Goal: Information Seeking & Learning: Find specific fact

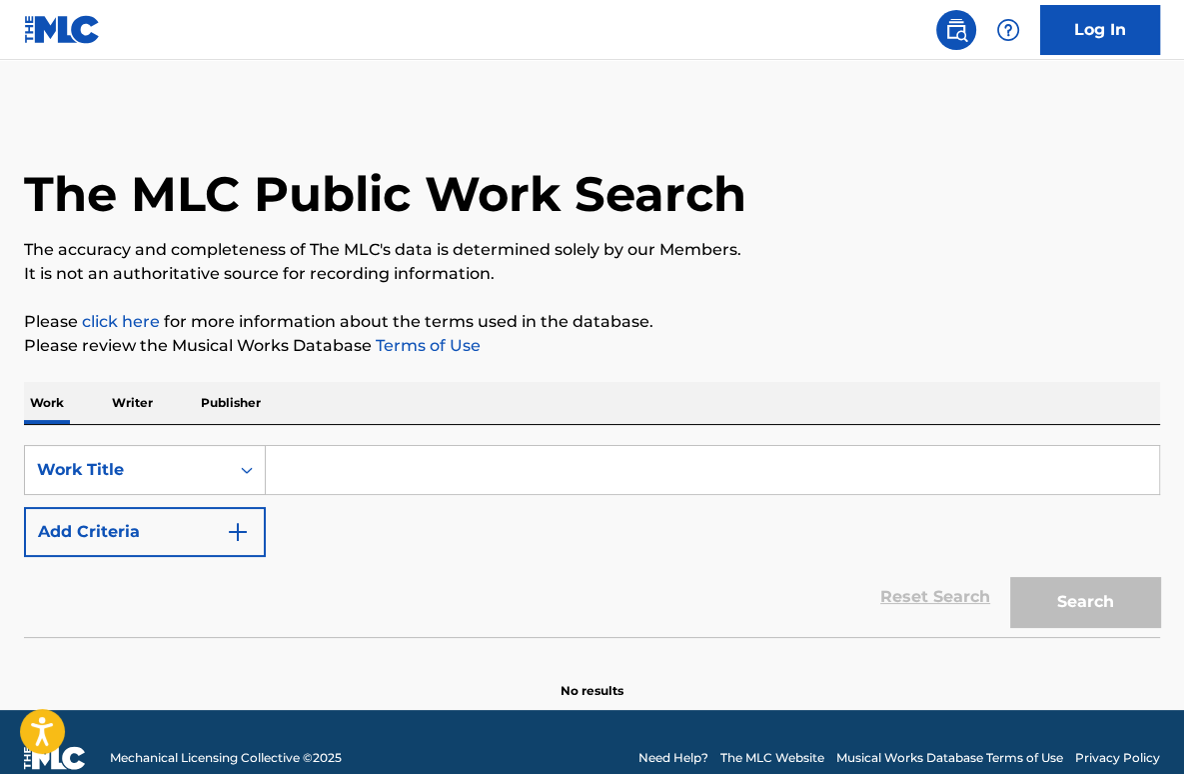
click at [396, 487] on input "Search Form" at bounding box center [713, 470] width 894 height 48
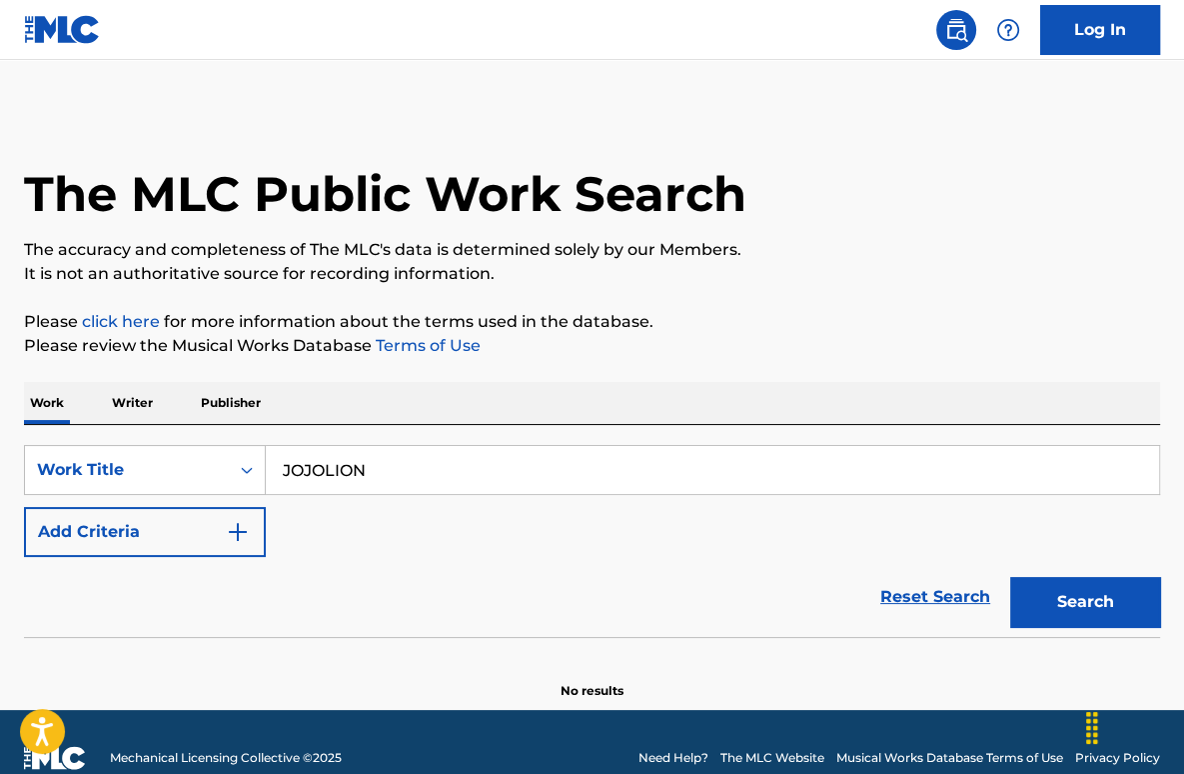
type input "JOJOLION"
click at [1011, 577] on button "Search" at bounding box center [1086, 602] width 150 height 50
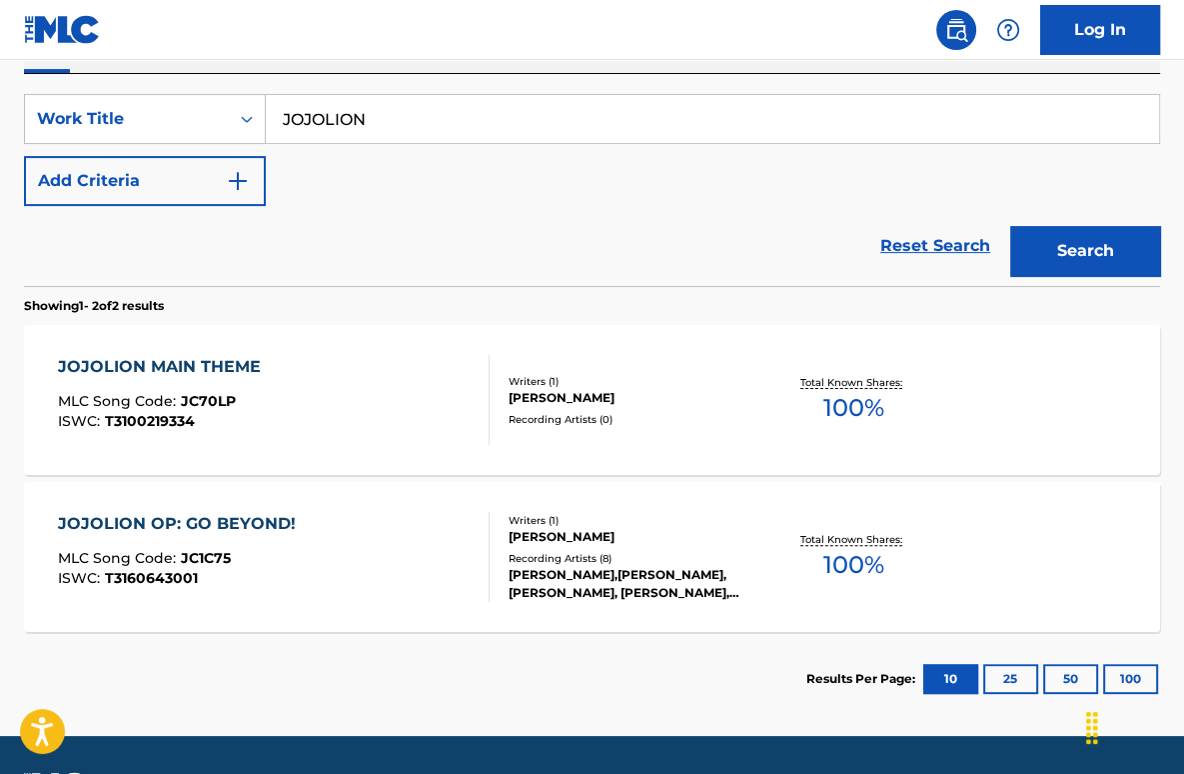
scroll to position [400, 0]
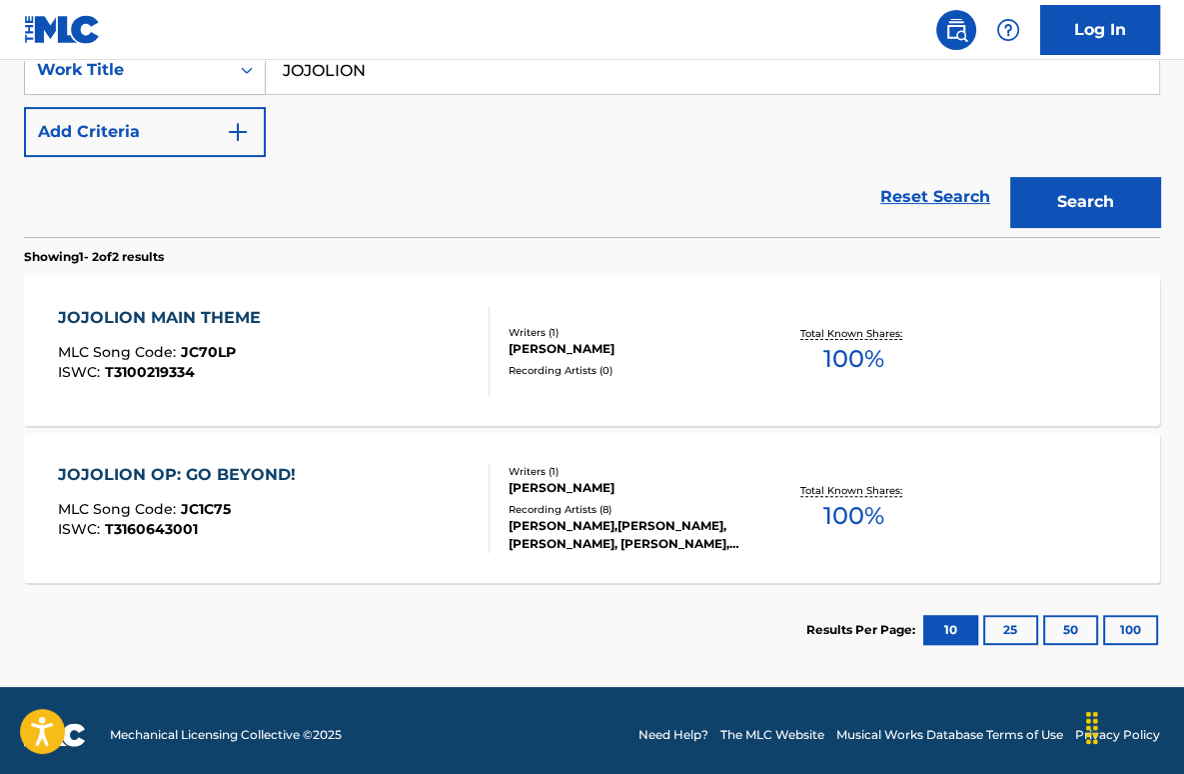
click at [415, 495] on div "JOJOLION OP: GO BEYOND! MLC Song Code : JC1C75 ISWC : T3160643001" at bounding box center [274, 508] width 432 height 90
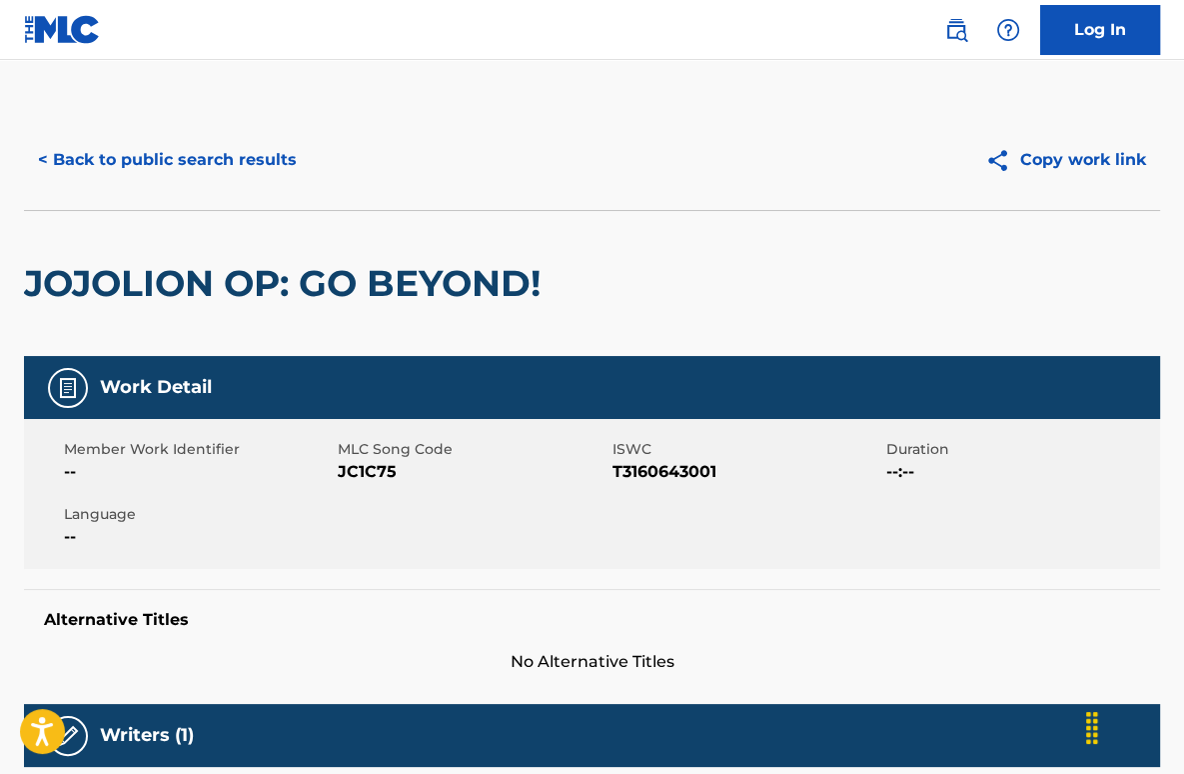
click at [285, 164] on button "< Back to public search results" at bounding box center [167, 160] width 287 height 50
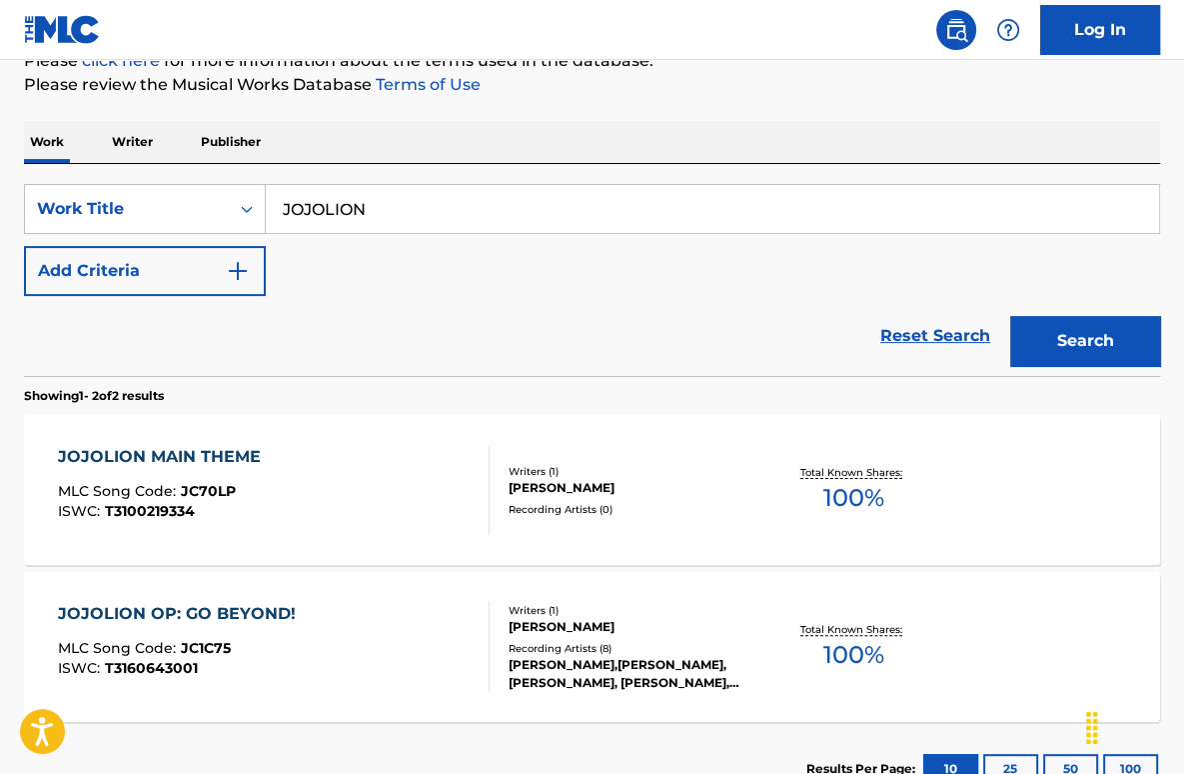
scroll to position [256, 0]
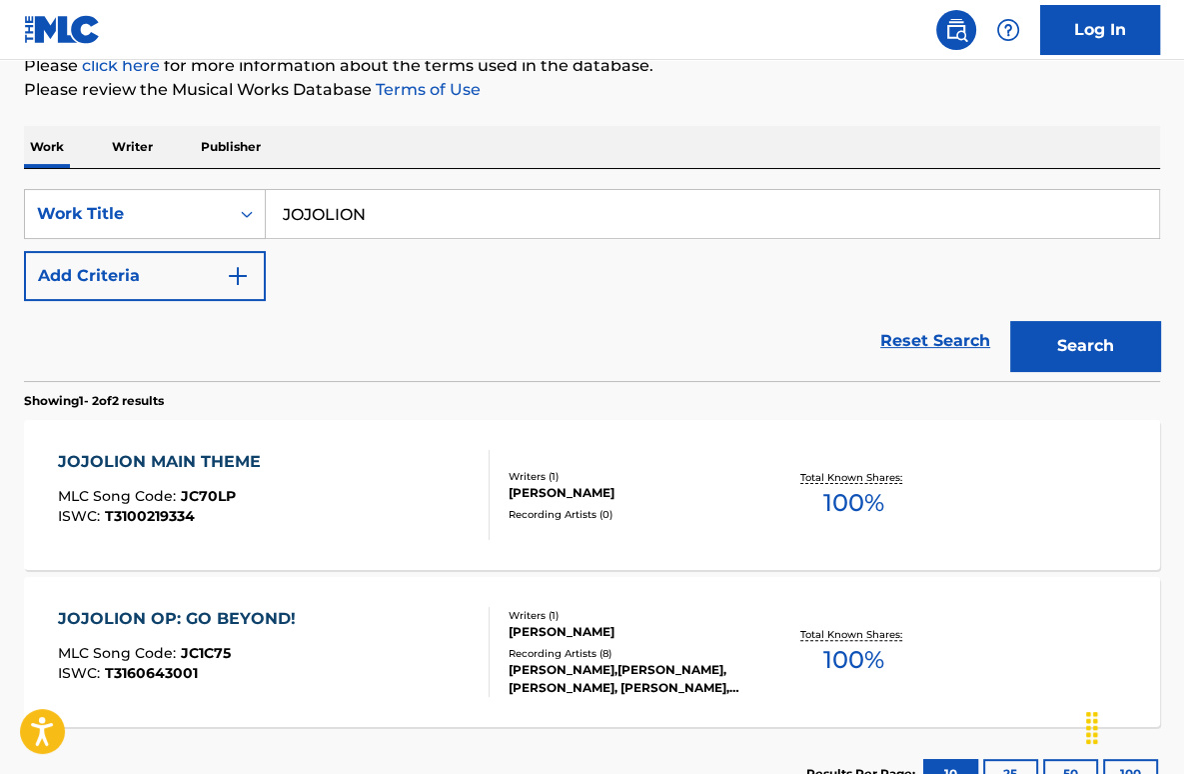
click at [208, 275] on button "Add Criteria" at bounding box center [145, 276] width 242 height 50
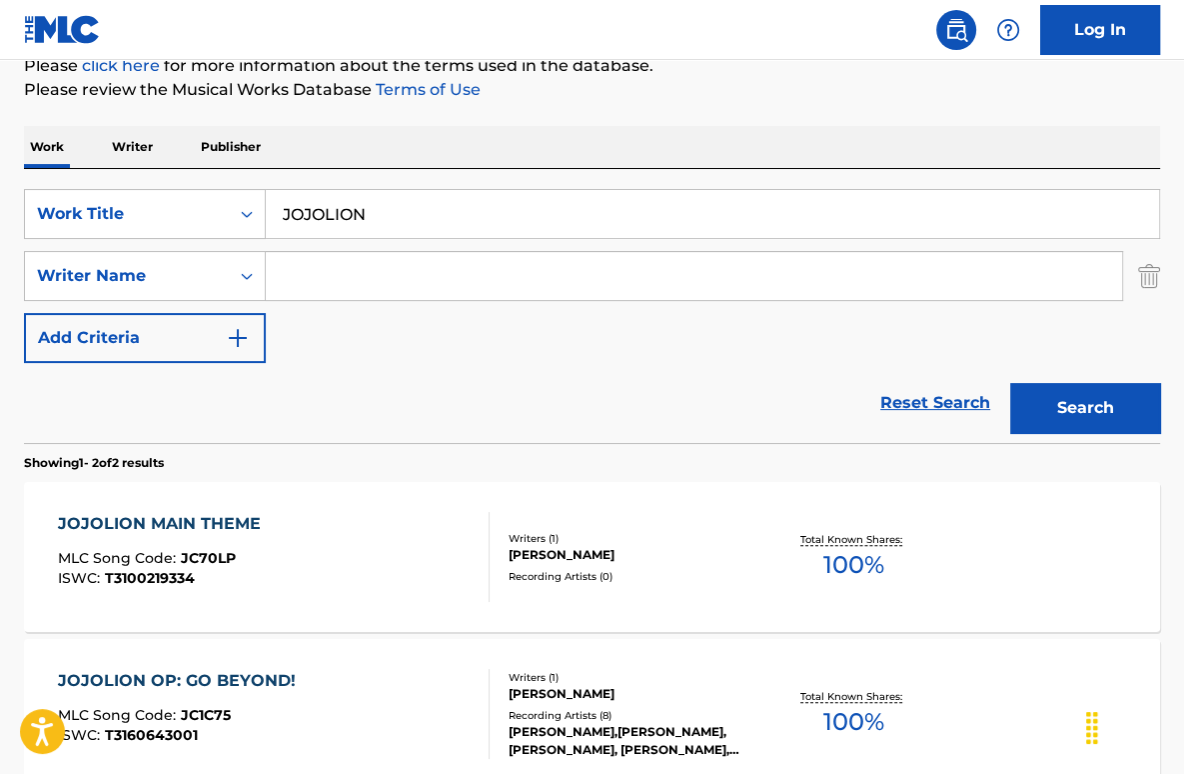
click at [338, 214] on input "JOJOLION" at bounding box center [713, 214] width 894 height 48
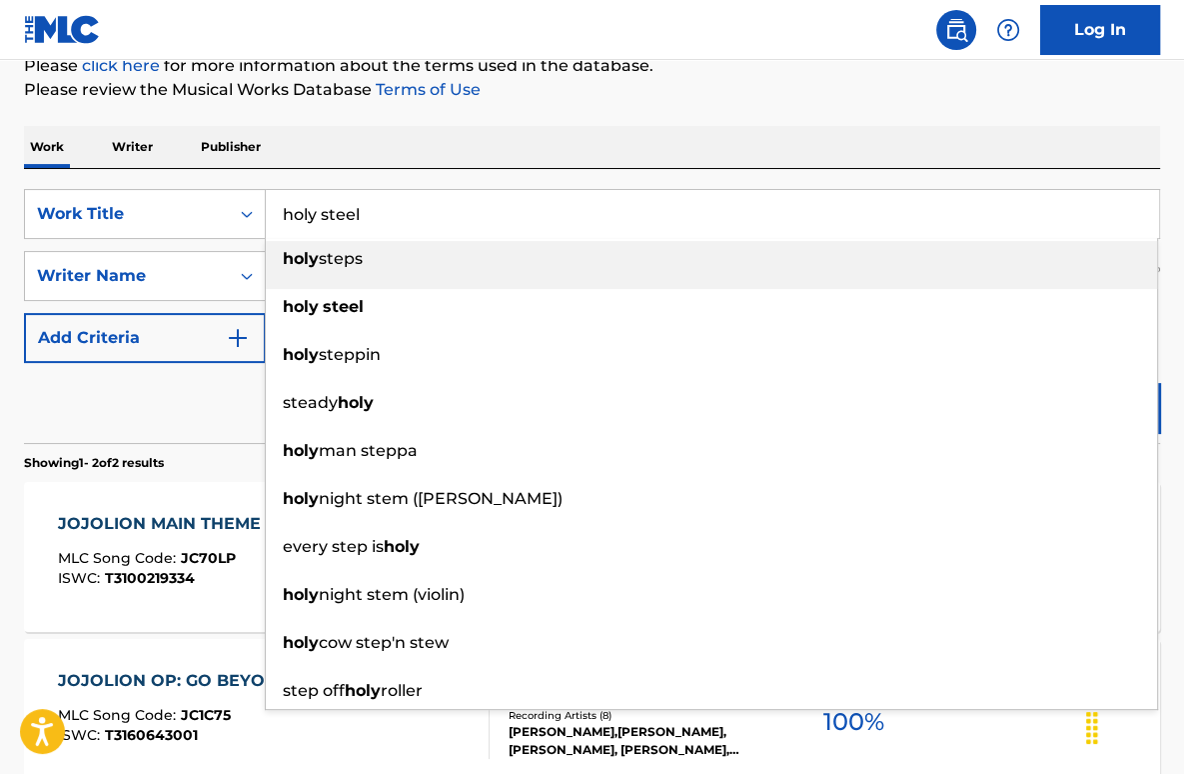
type input "holy steel"
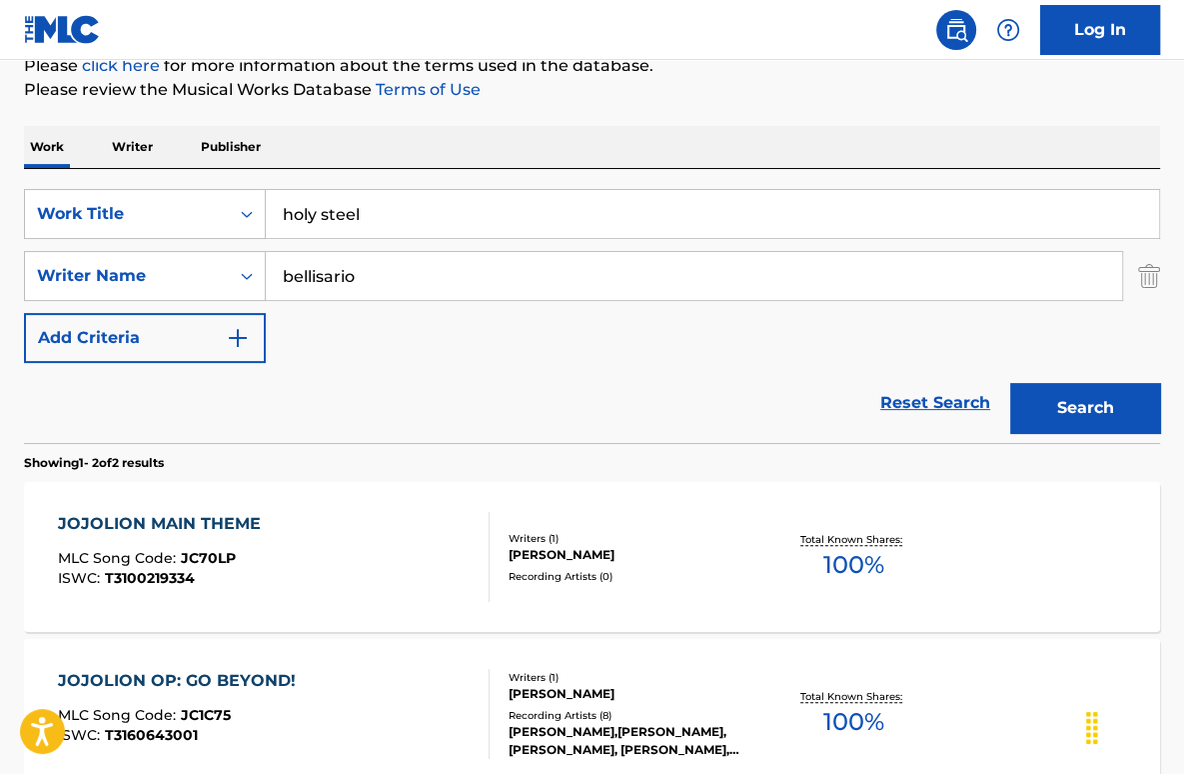
type input "bellisario"
click at [1011, 383] on button "Search" at bounding box center [1086, 408] width 150 height 50
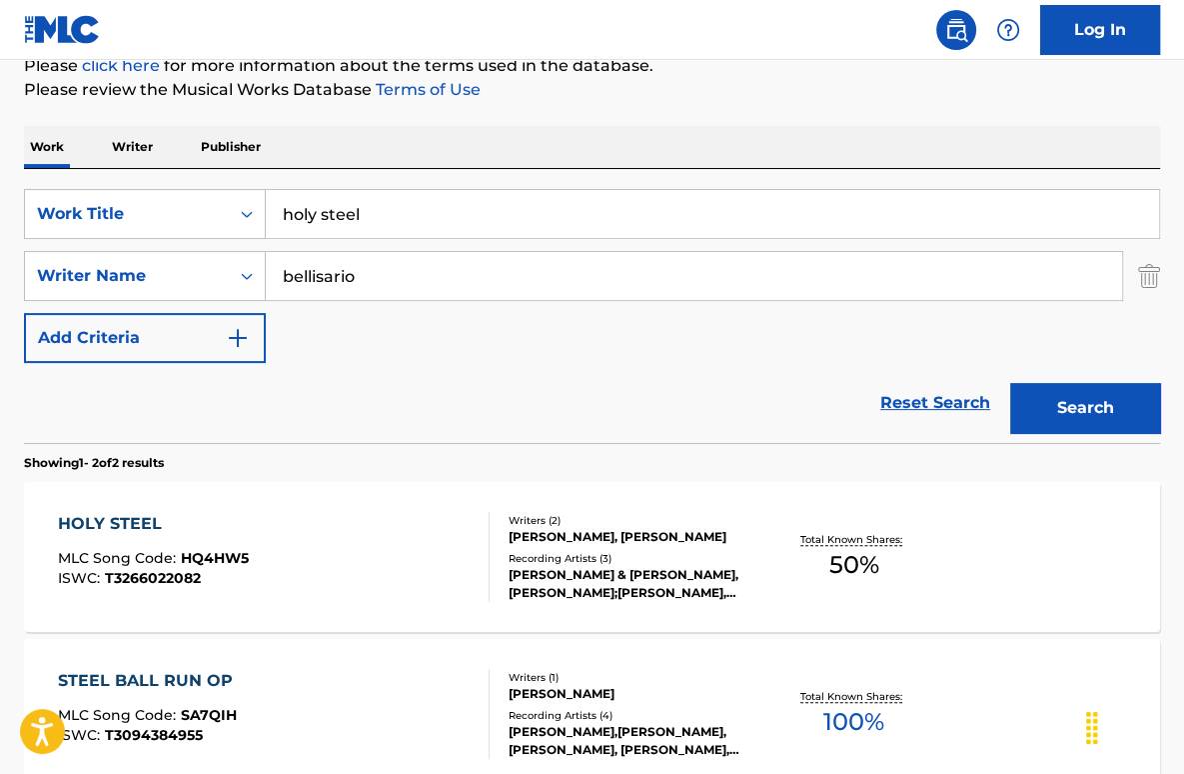
scroll to position [356, 0]
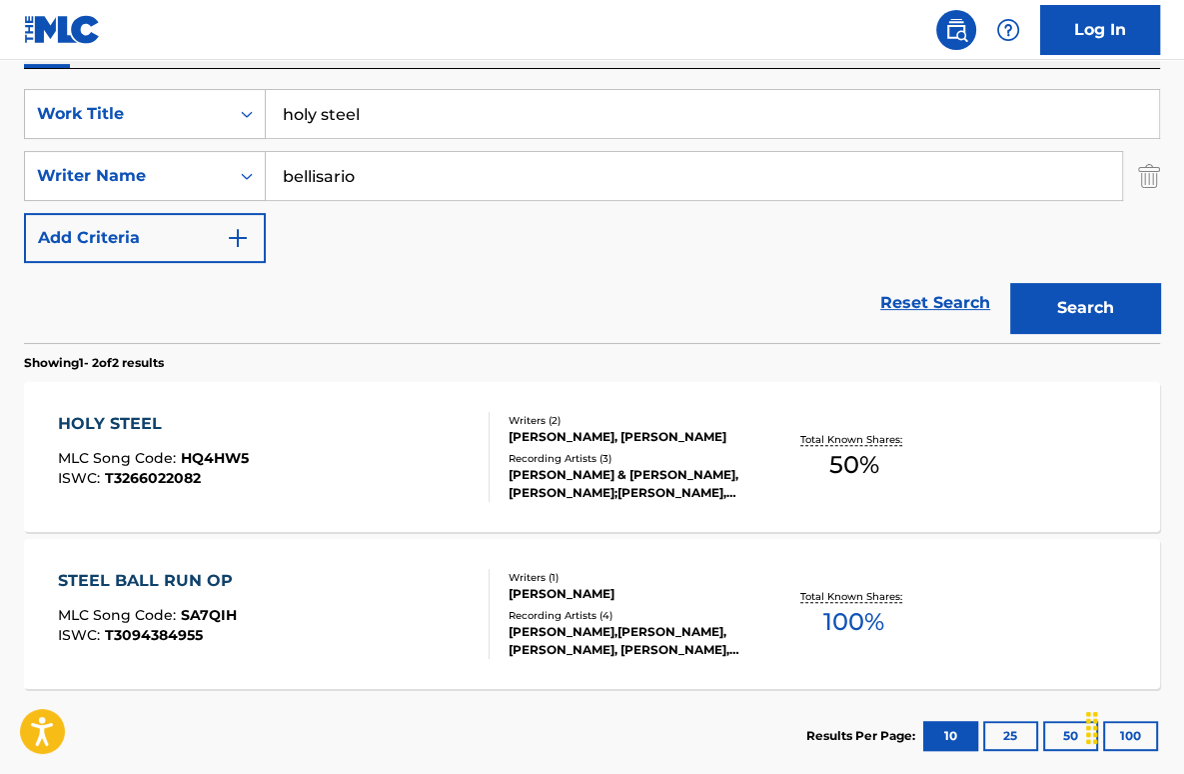
click at [400, 458] on div "HOLY STEEL MLC Song Code : HQ4HW5 ISWC : T3266022082" at bounding box center [274, 457] width 432 height 90
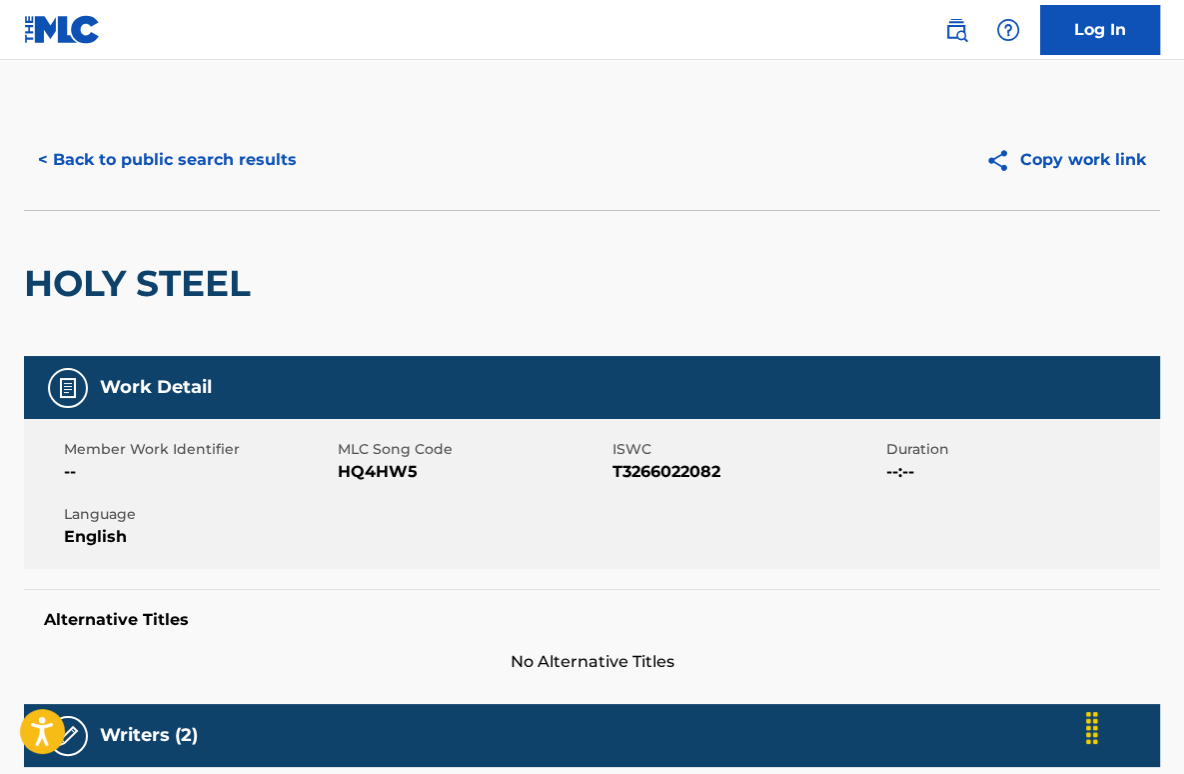
click at [208, 159] on button "< Back to public search results" at bounding box center [167, 160] width 287 height 50
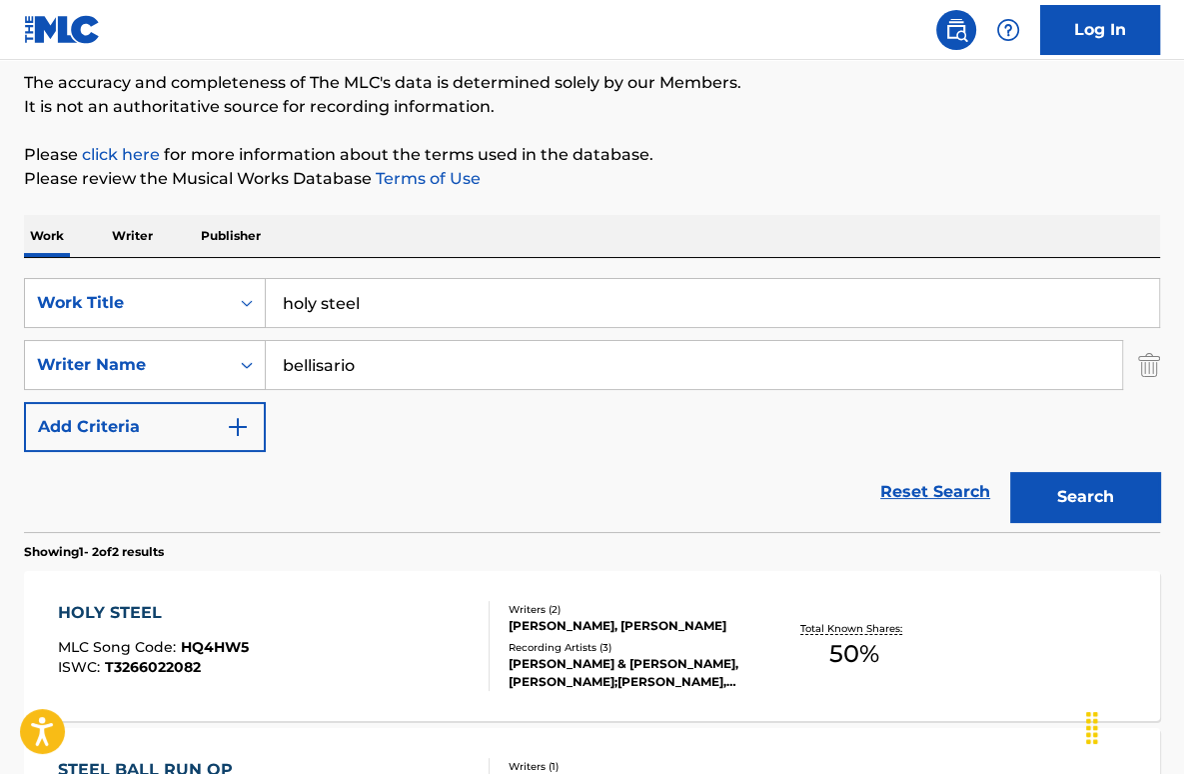
scroll to position [271, 0]
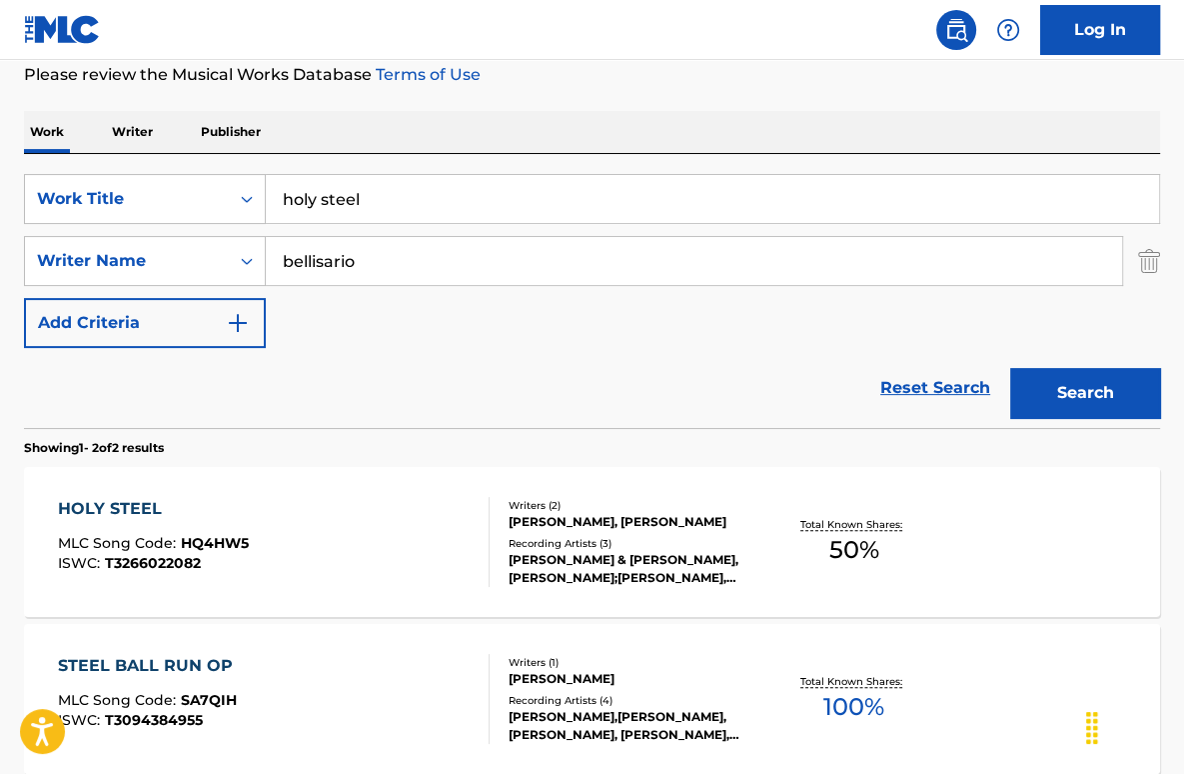
click at [448, 200] on input "holy steel" at bounding box center [713, 199] width 894 height 48
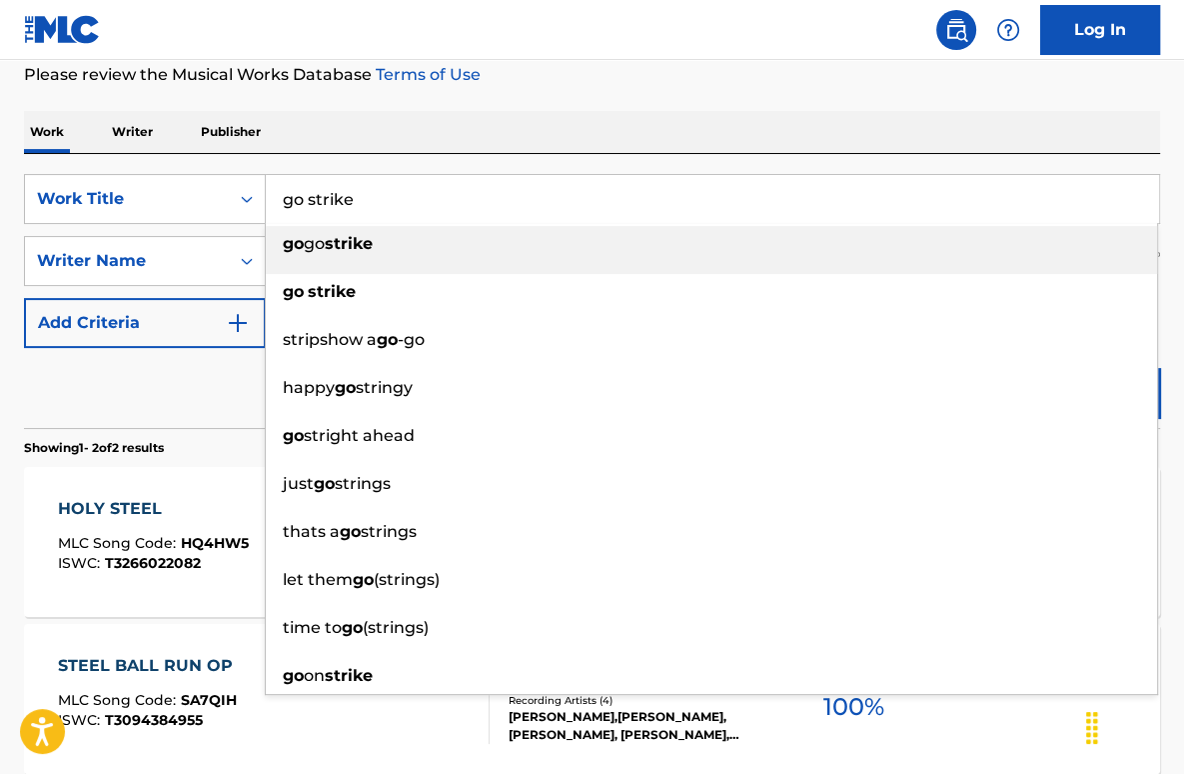
type input "go strike"
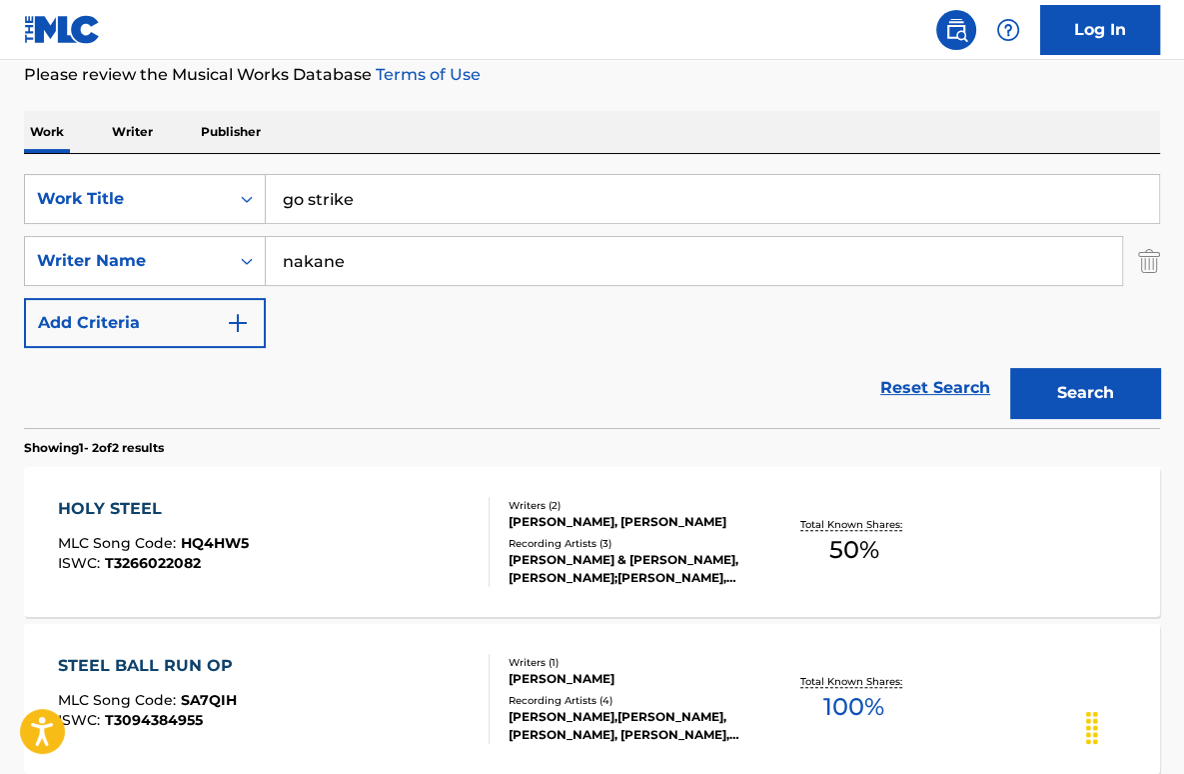
type input "nakane"
click at [1011, 368] on button "Search" at bounding box center [1086, 393] width 150 height 50
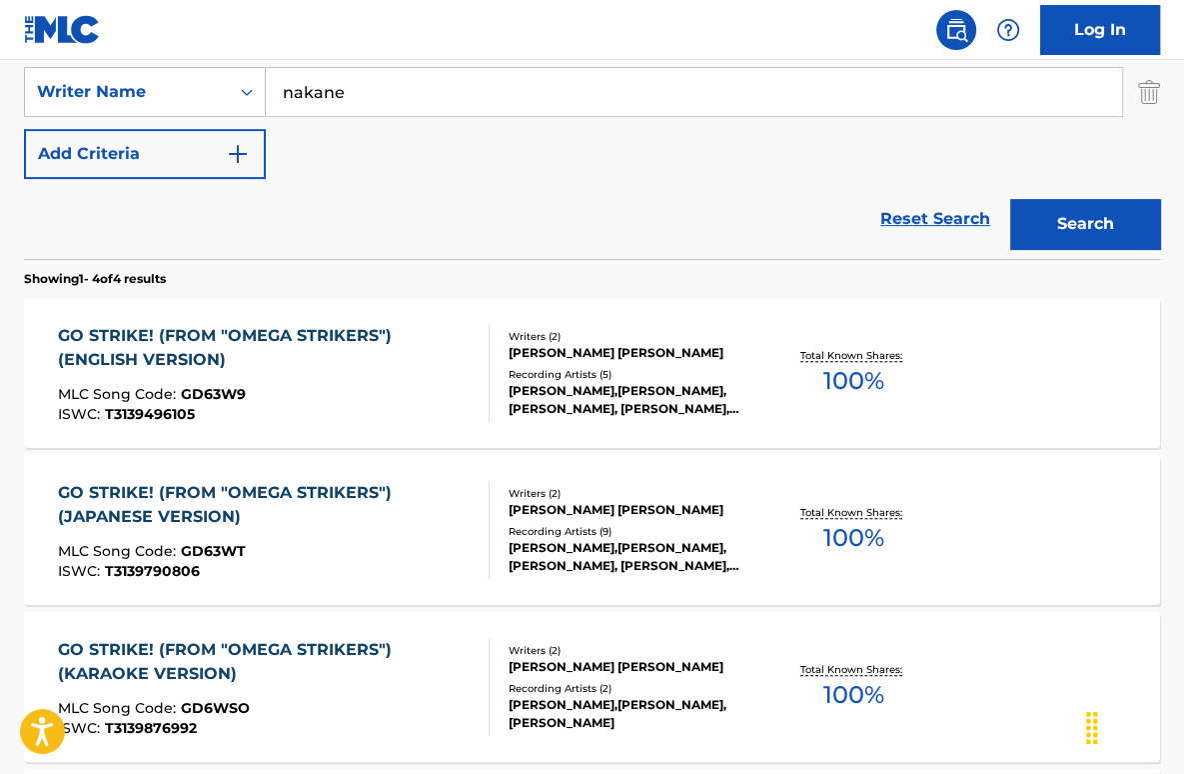
scroll to position [471, 0]
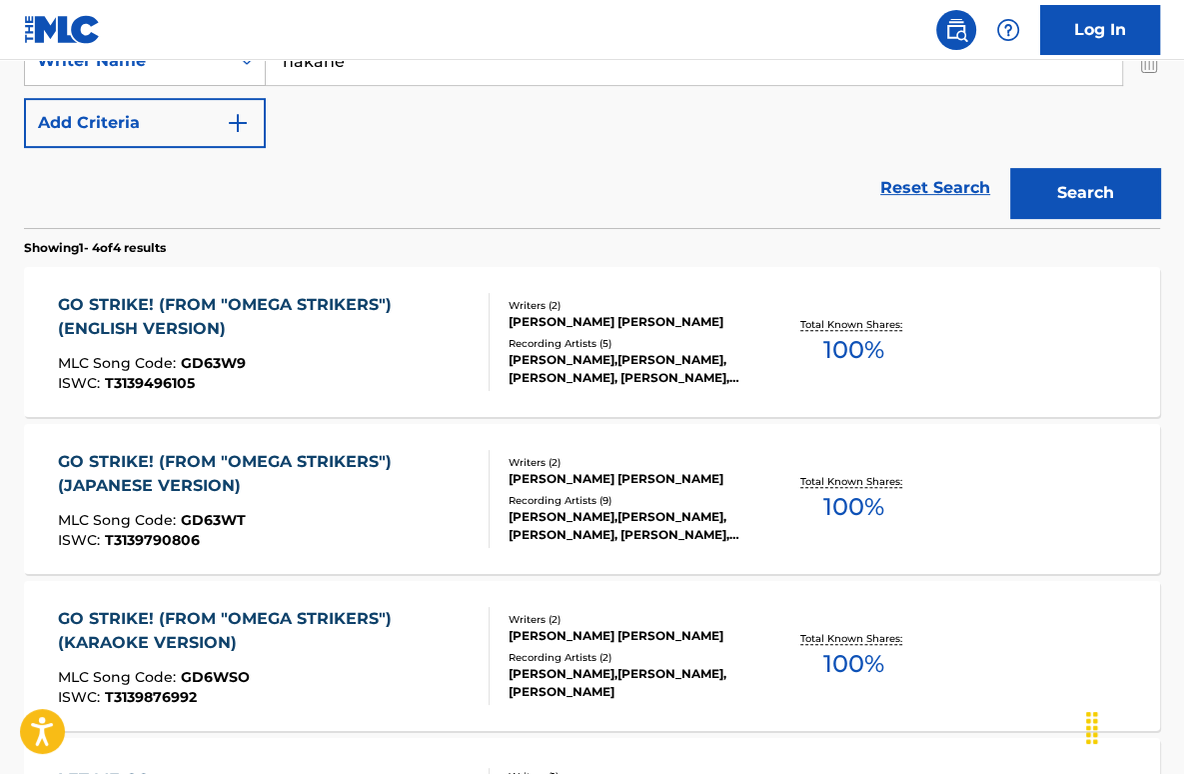
click at [438, 311] on div "GO STRIKE! (FROM "OMEGA STRIKERS") (ENGLISH VERSION)" at bounding box center [265, 317] width 415 height 48
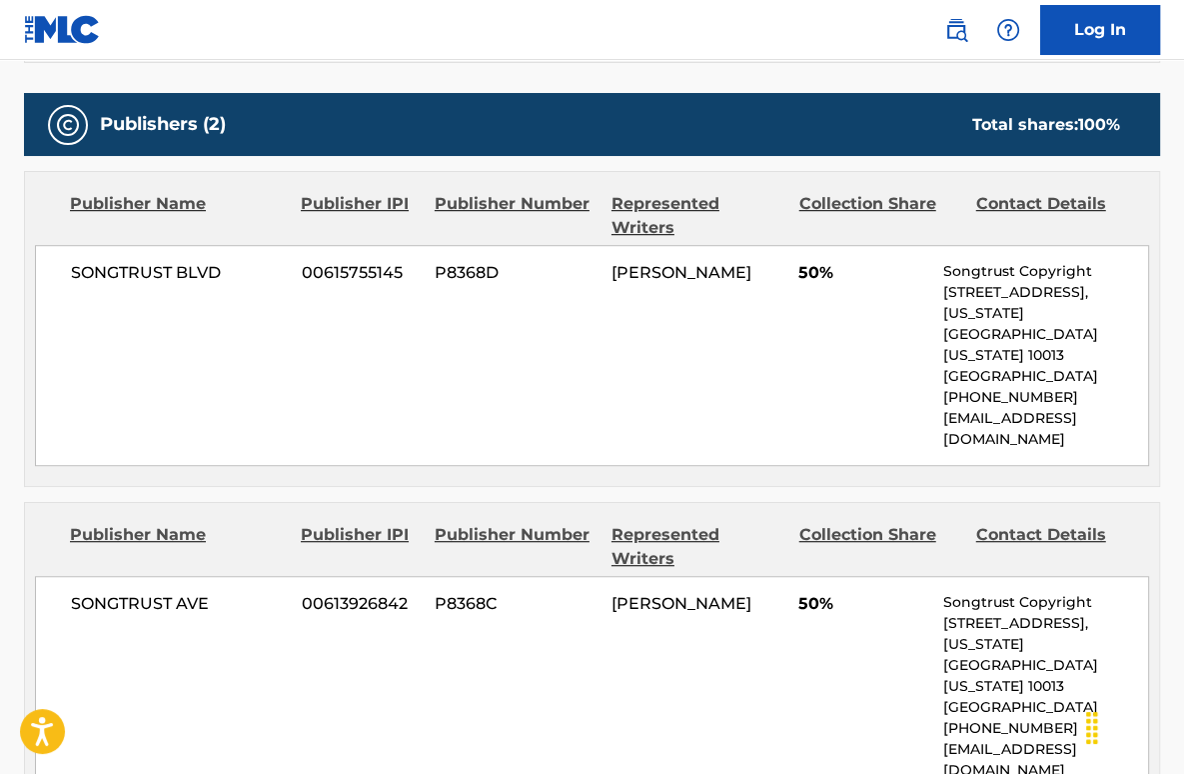
scroll to position [1000, 0]
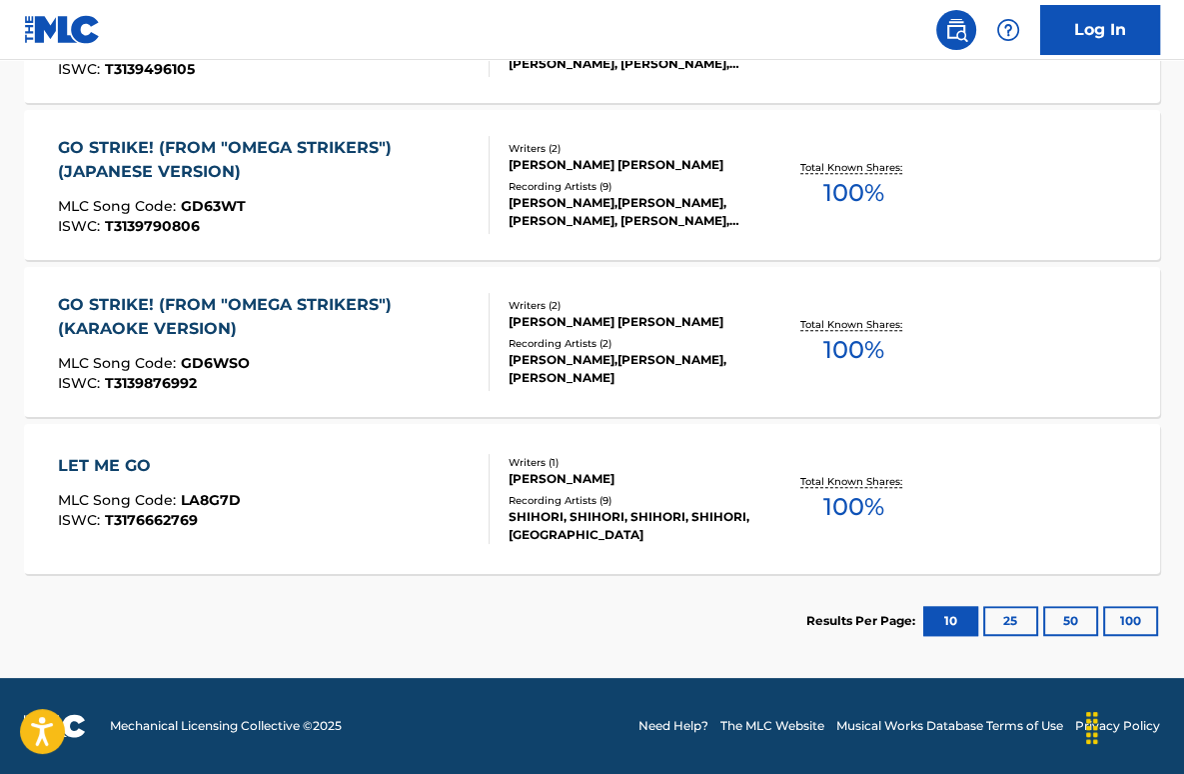
scroll to position [584, 0]
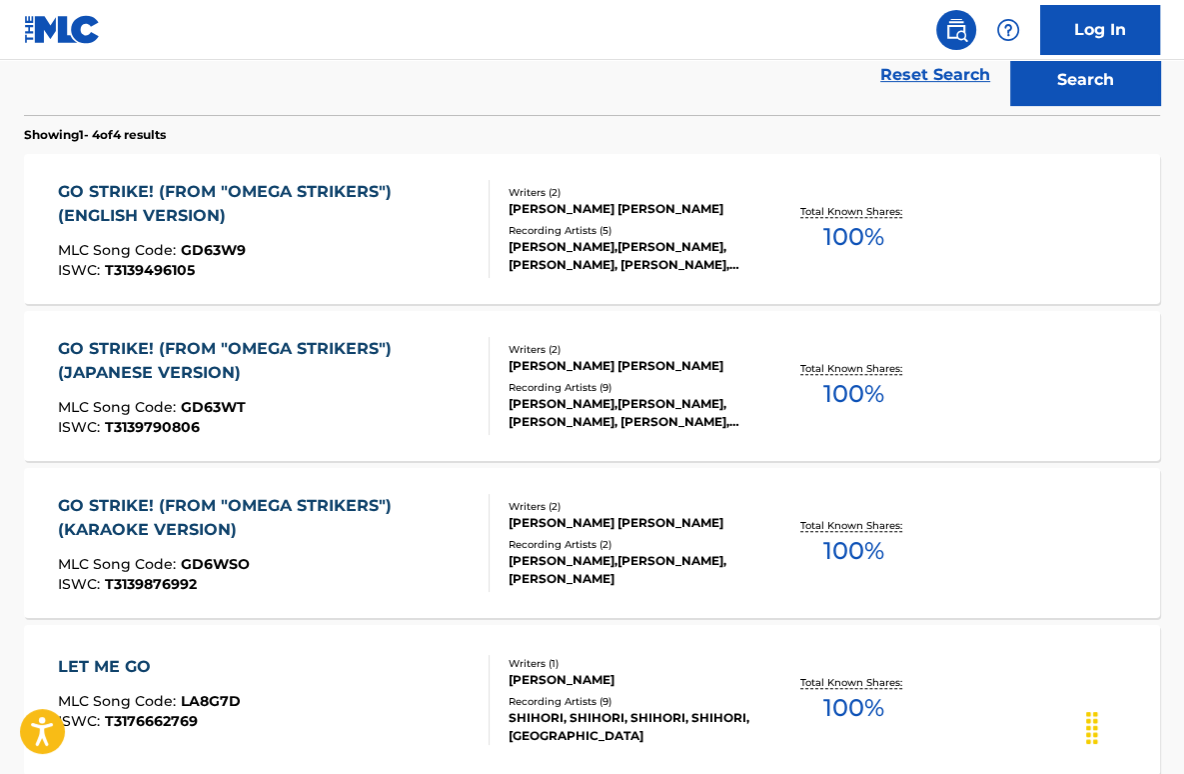
click at [432, 389] on div "GO STRIKE! (FROM "OMEGA STRIKERS") (JAPANESE VERSION) MLC Song Code : GD63WT IS…" at bounding box center [265, 386] width 415 height 98
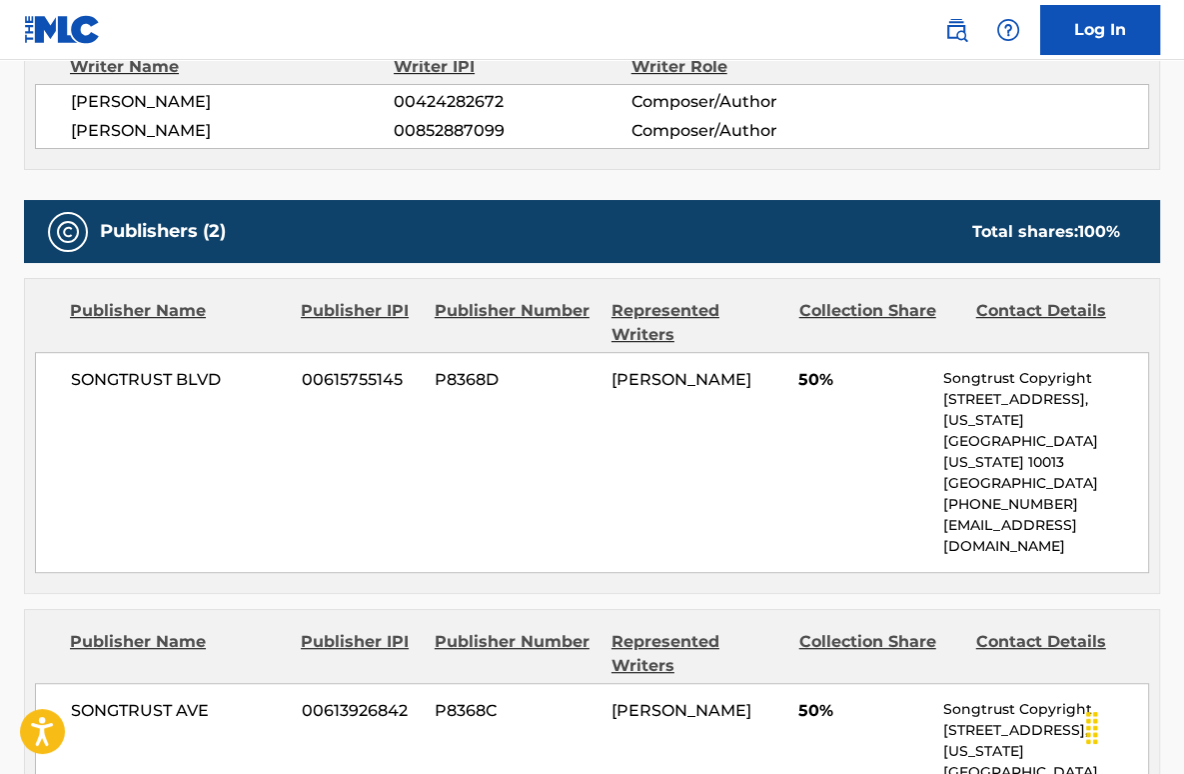
scroll to position [800, 0]
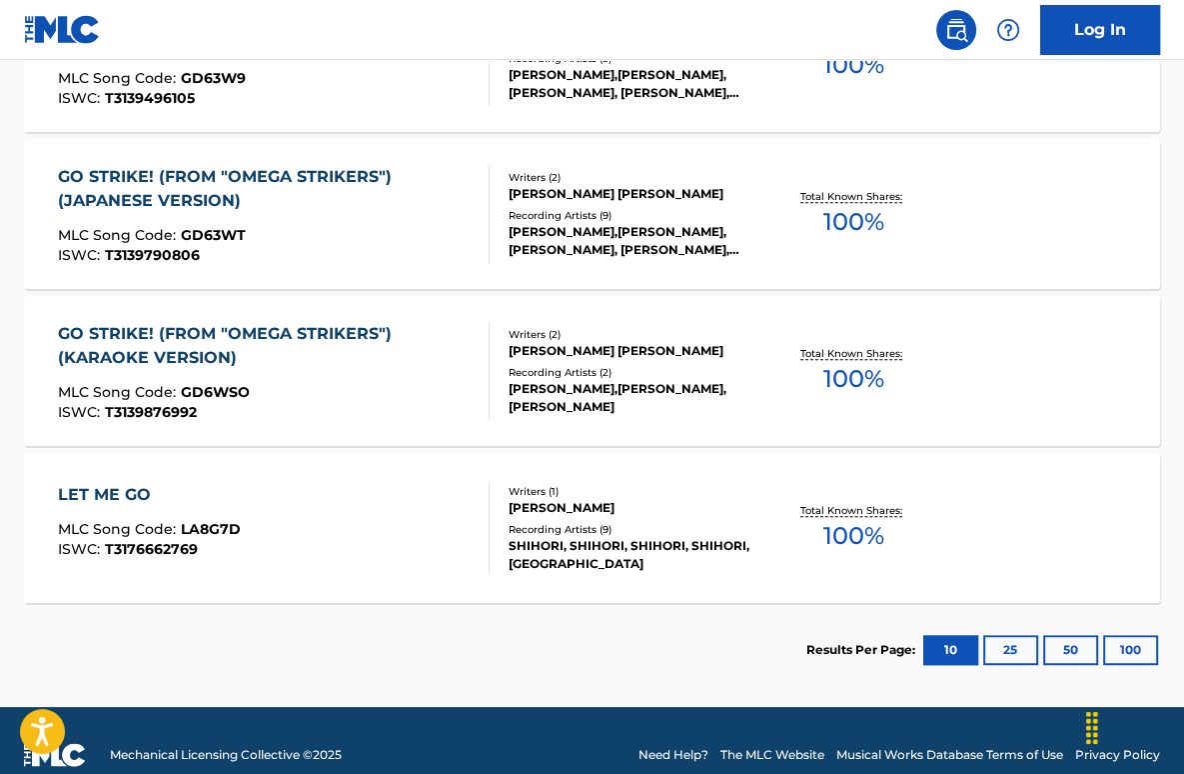
scroll to position [784, 0]
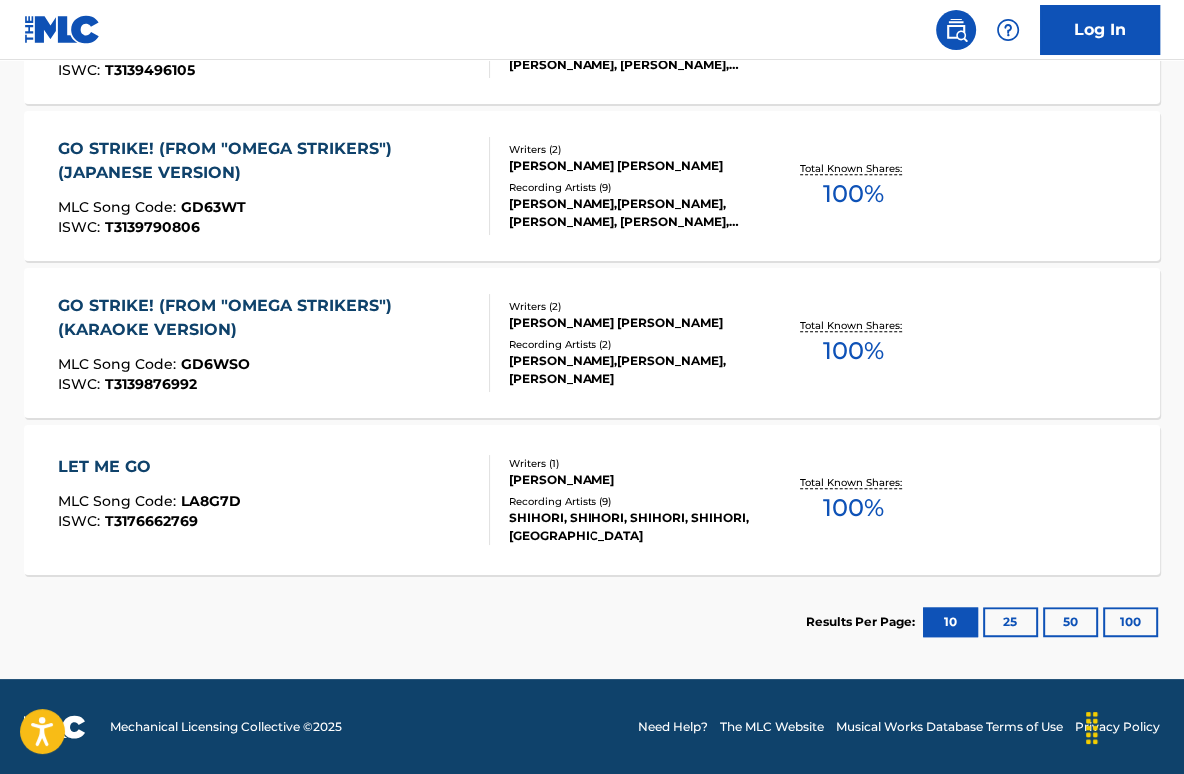
click at [413, 336] on div "GO STRIKE! (FROM "OMEGA STRIKERS") (KARAOKE VERSION)" at bounding box center [265, 318] width 415 height 48
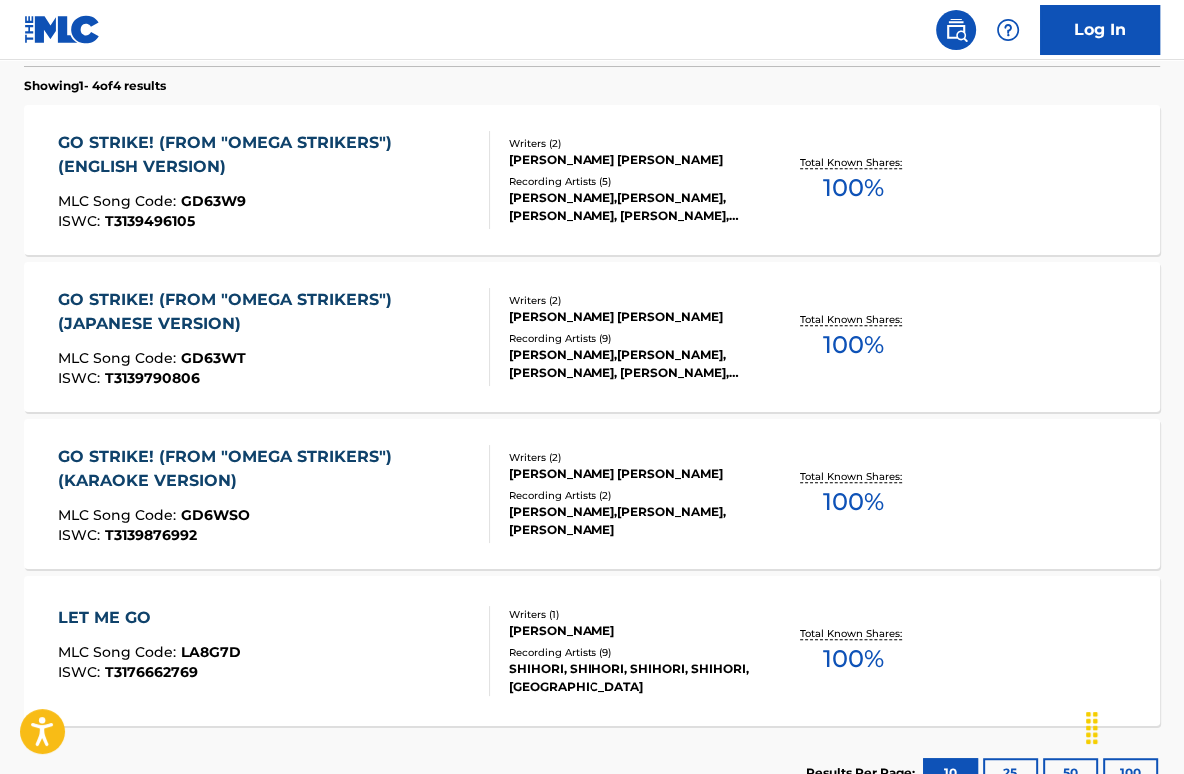
scroll to position [584, 0]
